Goal: Register for event/course

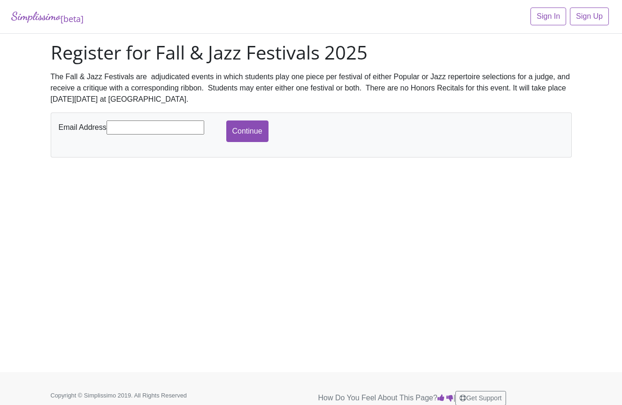
click at [165, 124] on input "text" at bounding box center [156, 128] width 98 height 14
type input "[EMAIL_ADDRESS][DOMAIN_NAME]"
click at [247, 131] on input "Continue" at bounding box center [247, 132] width 42 height 22
click at [241, 134] on input "Continue" at bounding box center [247, 132] width 42 height 22
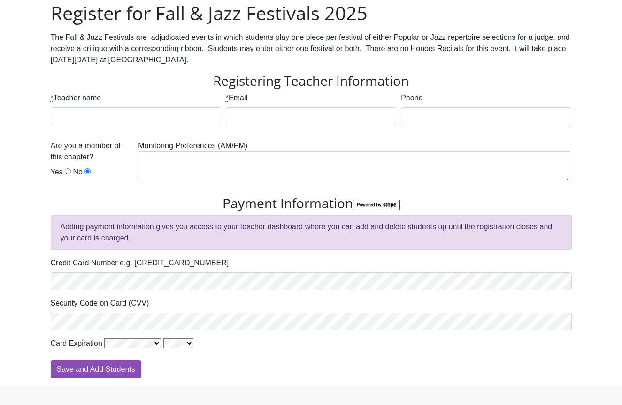
scroll to position [46, 0]
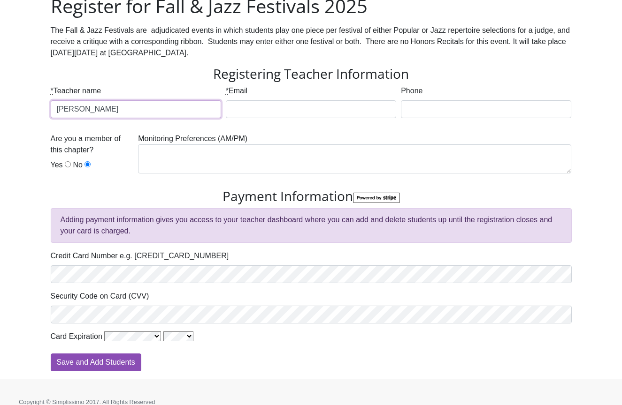
type input "[PERSON_NAME]"
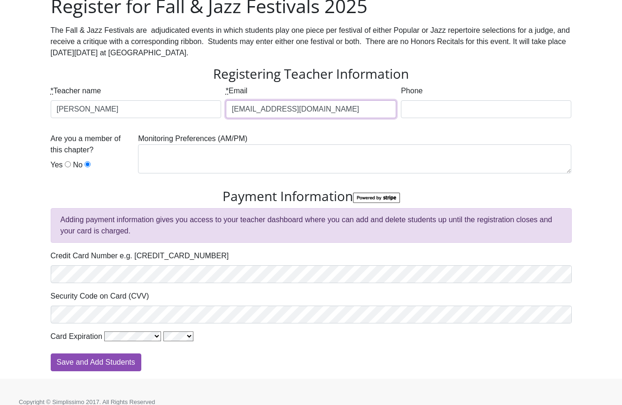
type input "[EMAIL_ADDRESS][DOMAIN_NAME]"
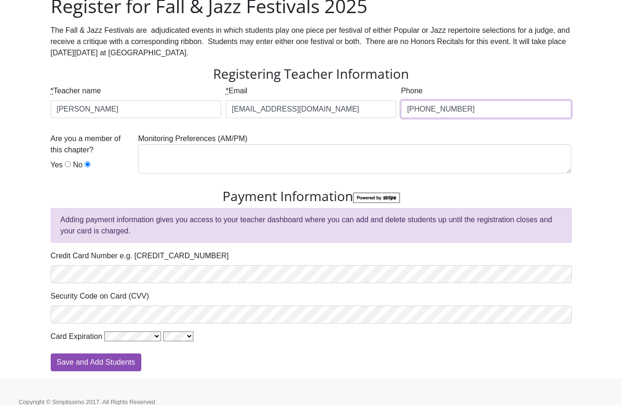
type input "[PHONE_NUMBER]"
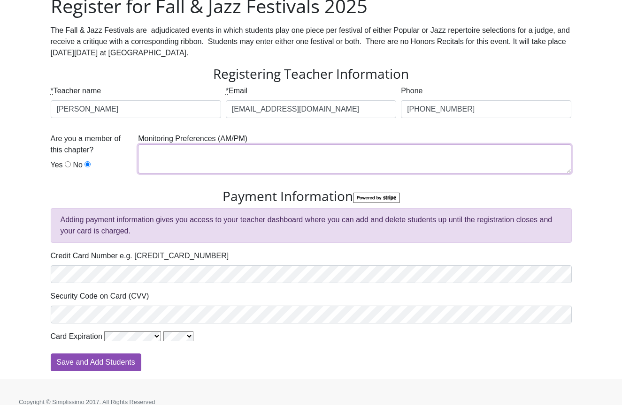
click at [200, 165] on textarea at bounding box center [354, 159] width 433 height 29
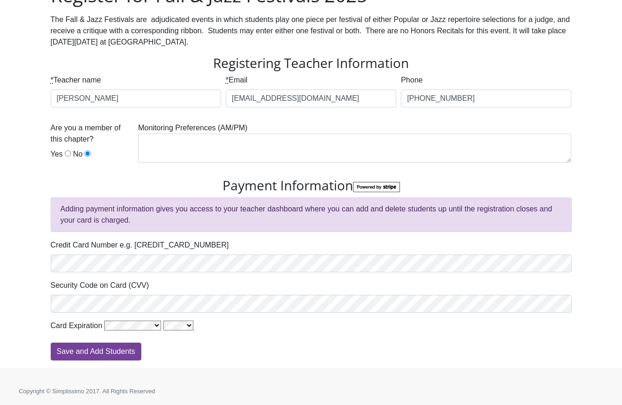
scroll to position [57, 0]
click at [60, 155] on label "Yes" at bounding box center [57, 154] width 12 height 11
click at [65, 155] on input "Yes" at bounding box center [68, 154] width 6 height 6
radio input "true"
click at [102, 356] on input "Save and Add Students" at bounding box center [96, 353] width 91 height 18
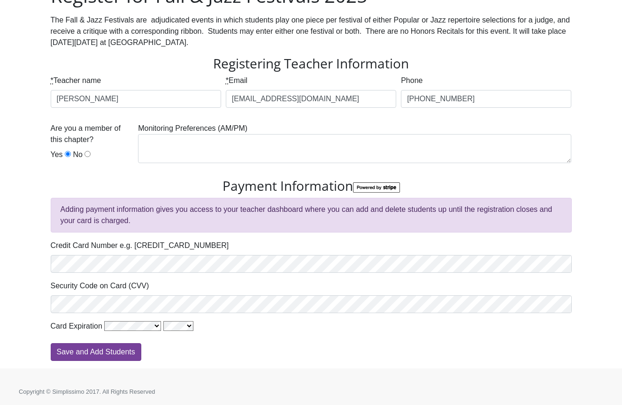
type input "Processing"
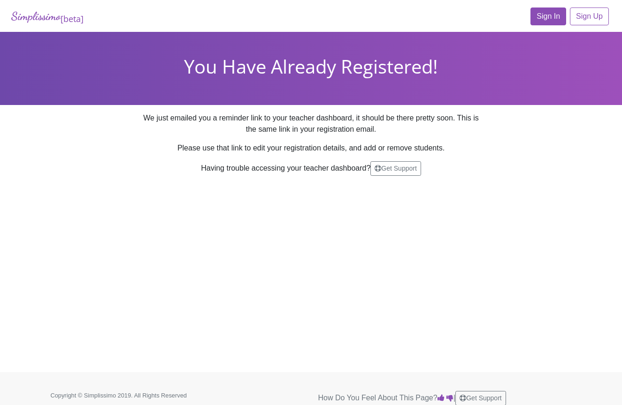
click at [533, 15] on link "Sign In" at bounding box center [548, 17] width 36 height 18
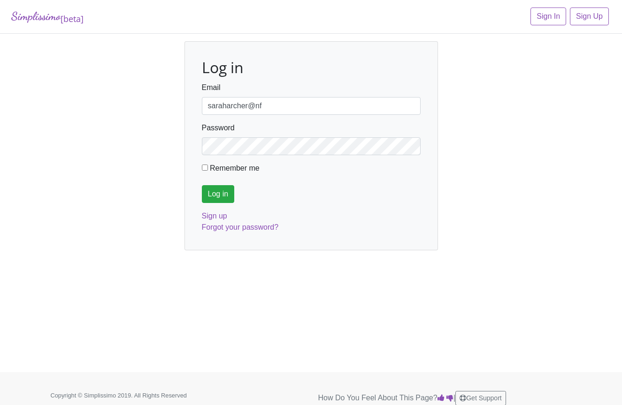
type input "saraharcher@nfw"
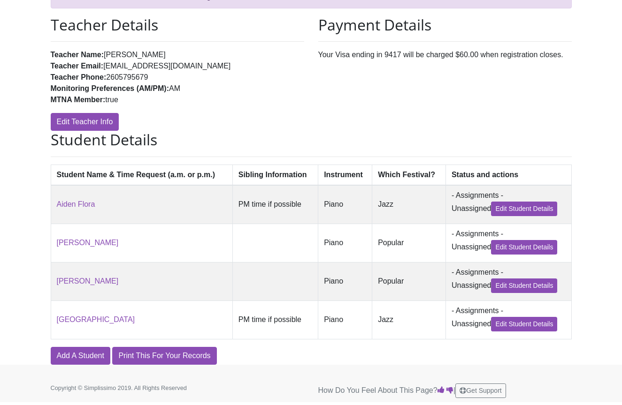
scroll to position [82, 0]
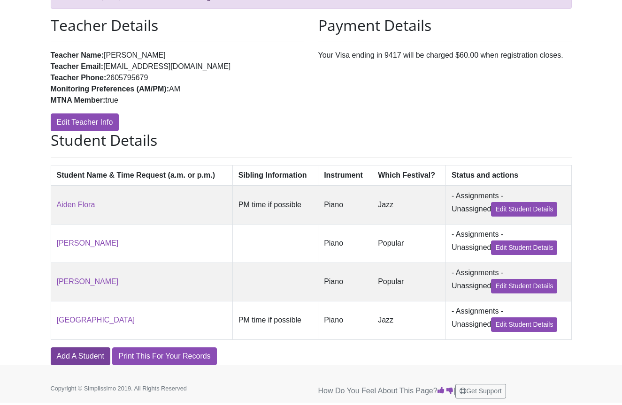
click at [86, 354] on link "Add A Student" at bounding box center [81, 357] width 60 height 18
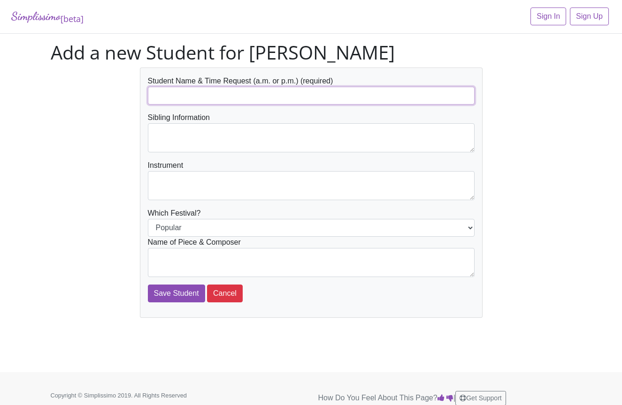
click at [230, 104] on input "text" at bounding box center [311, 96] width 327 height 18
type input "Morgan Bergeman"
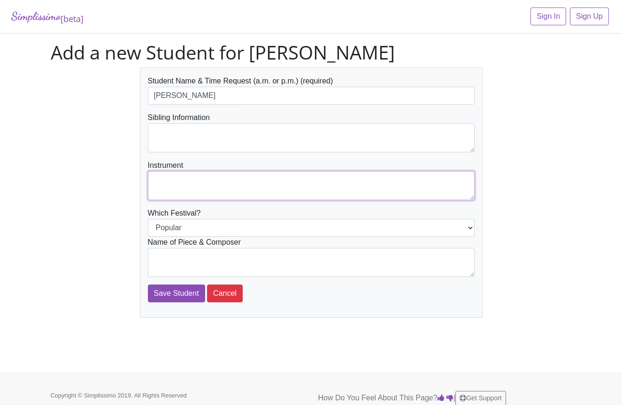
click at [232, 199] on textarea at bounding box center [311, 185] width 327 height 29
type textarea "Piano"
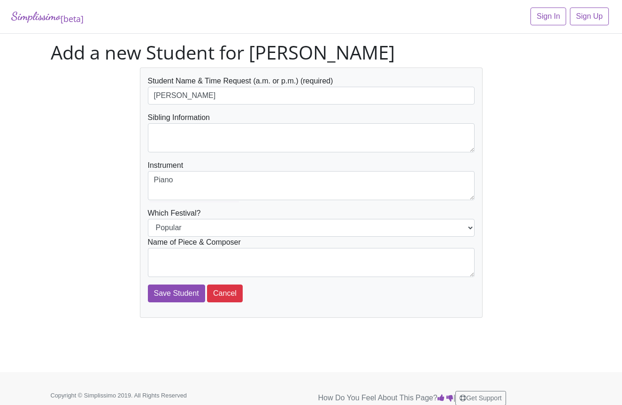
click at [234, 216] on form "Student Name & Time Request (a.m. or p.m.) (required) Morgan Bergeman Sibling I…" at bounding box center [311, 189] width 327 height 227
click at [235, 257] on textarea at bounding box center [311, 262] width 327 height 29
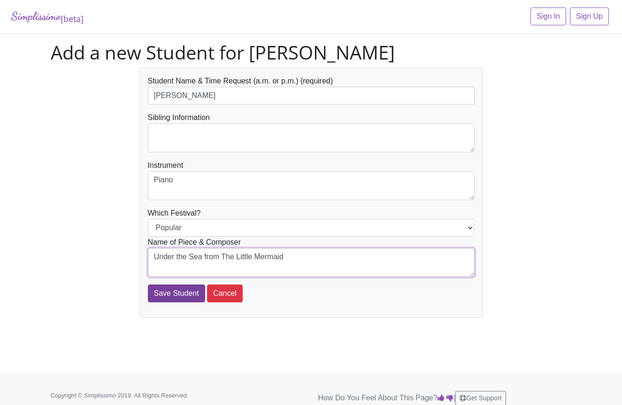
type textarea "Under the Sea from The Little Mermaid"
click at [176, 298] on input "Save Student" at bounding box center [176, 294] width 57 height 18
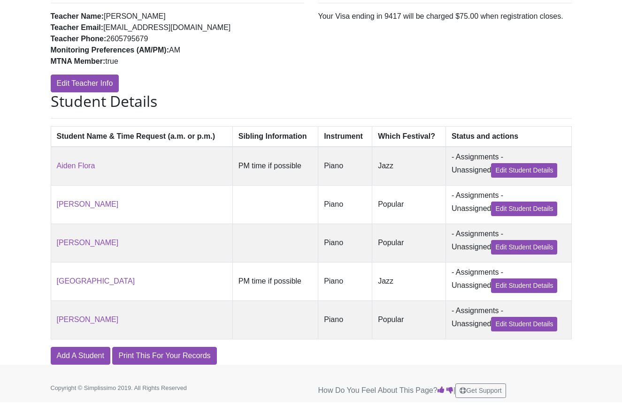
scroll to position [152, 0]
